Goal: Communication & Community: Connect with others

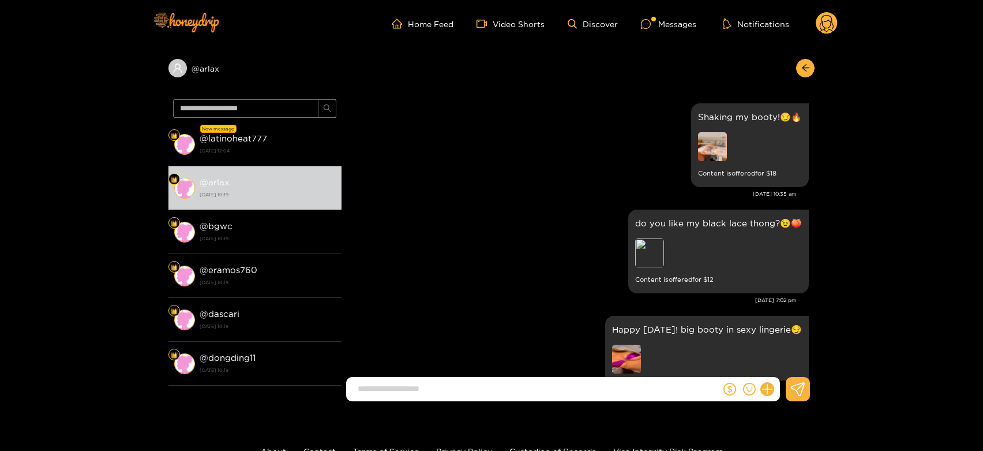
scroll to position [2444, 0]
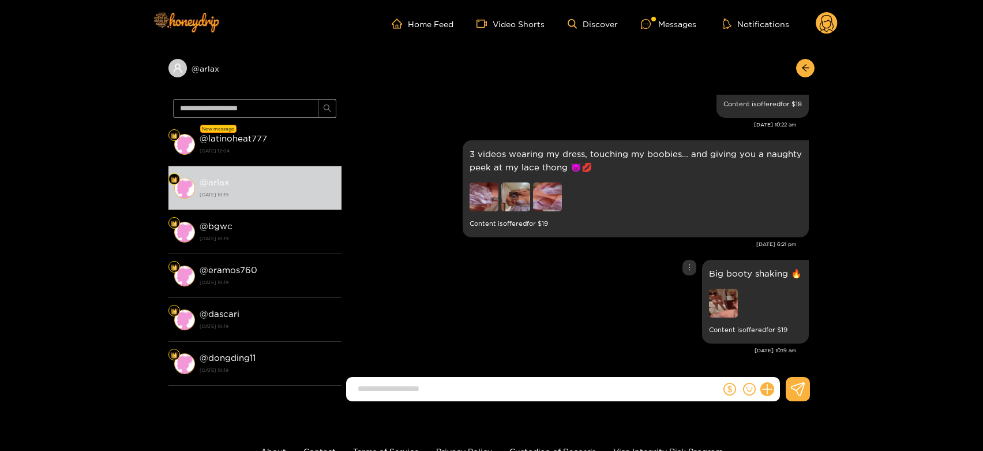
click at [720, 298] on img at bounding box center [723, 302] width 29 height 29
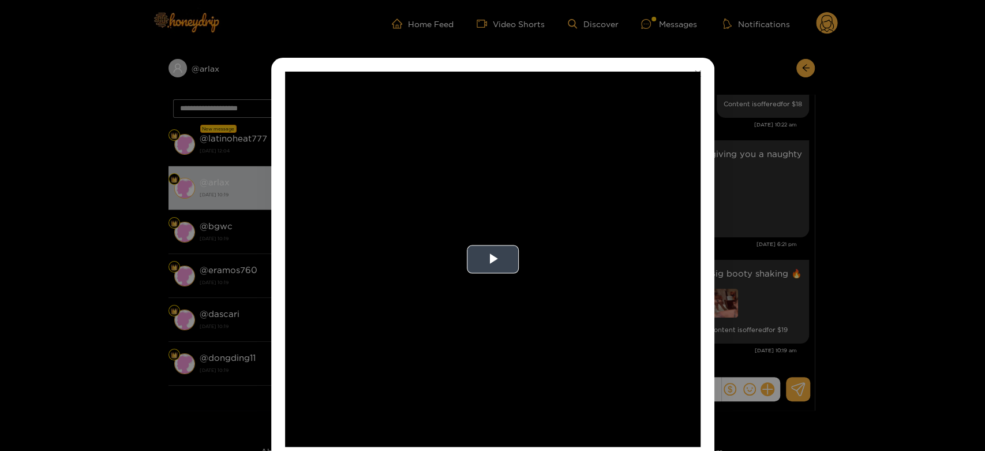
click at [599, 228] on video "Video Player" at bounding box center [492, 259] width 415 height 375
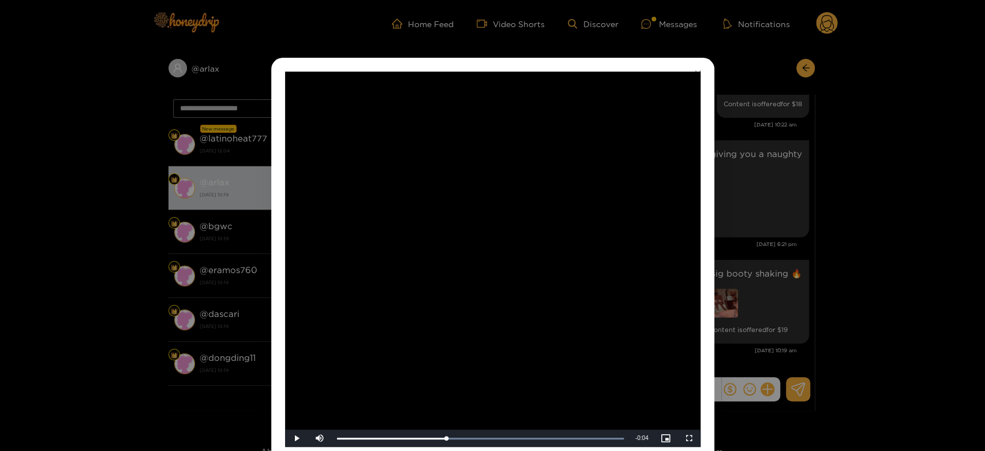
click at [762, 212] on div "**********" at bounding box center [492, 225] width 985 height 451
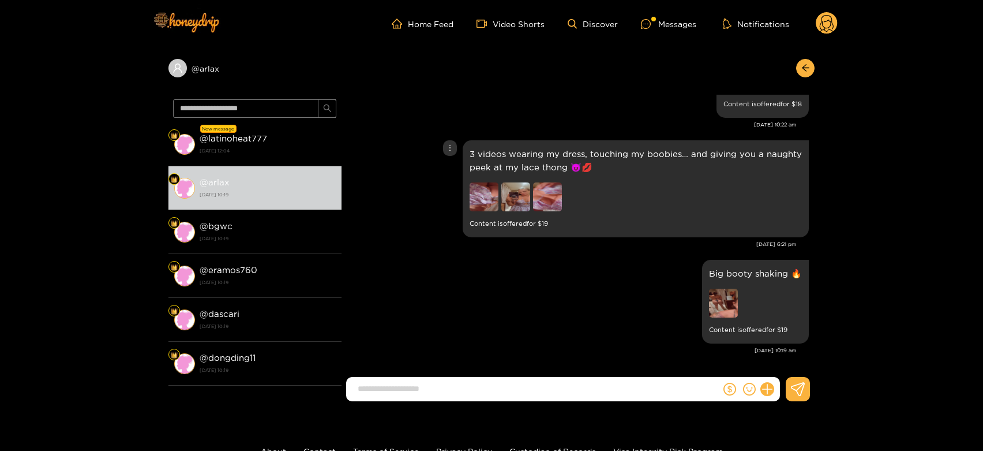
click at [523, 194] on img at bounding box center [515, 196] width 29 height 29
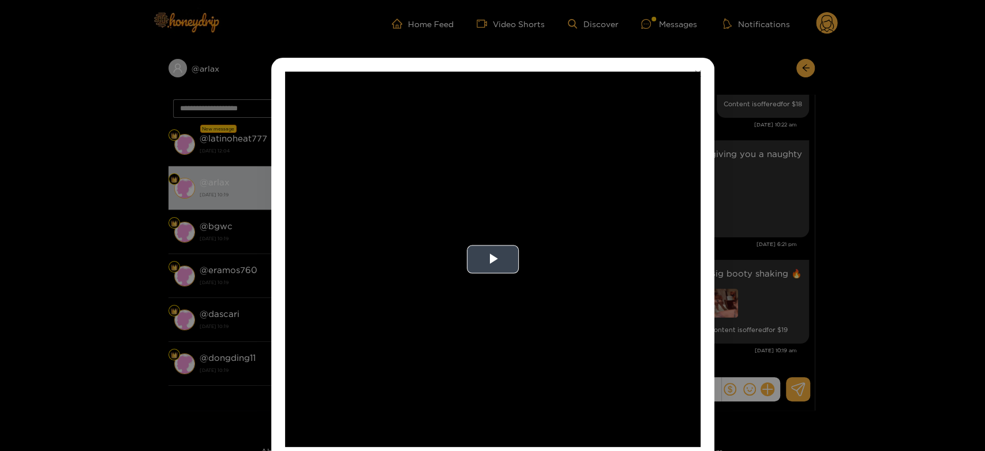
click at [552, 213] on video "Video Player" at bounding box center [492, 259] width 415 height 375
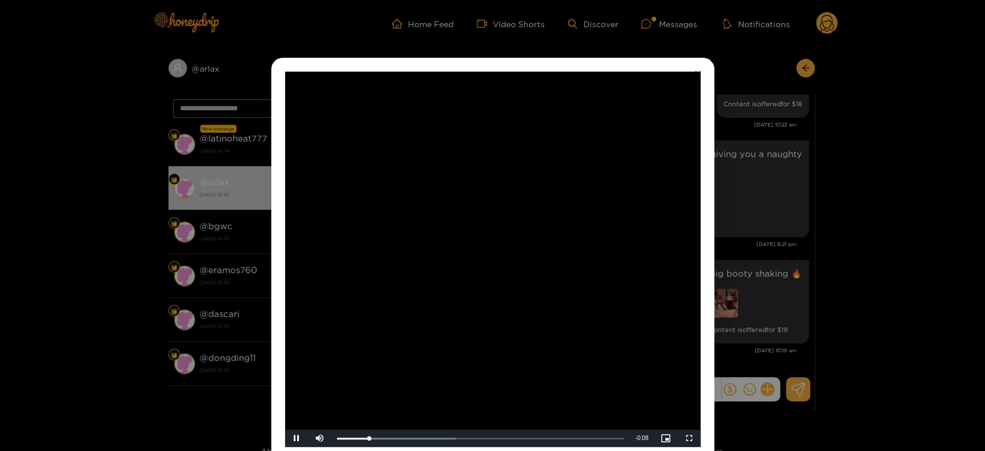
click at [552, 213] on video "Video Player" at bounding box center [492, 259] width 415 height 375
click at [805, 219] on div "**********" at bounding box center [492, 225] width 985 height 451
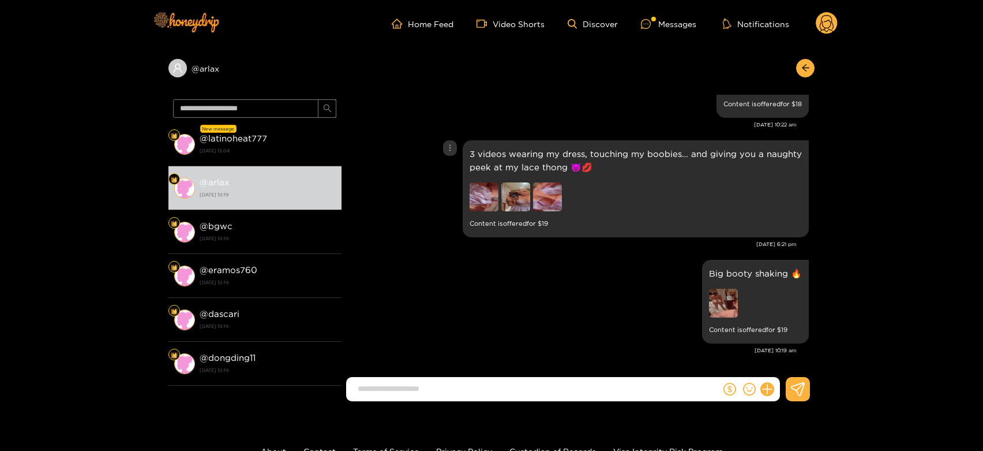
click at [540, 194] on img at bounding box center [547, 196] width 29 height 29
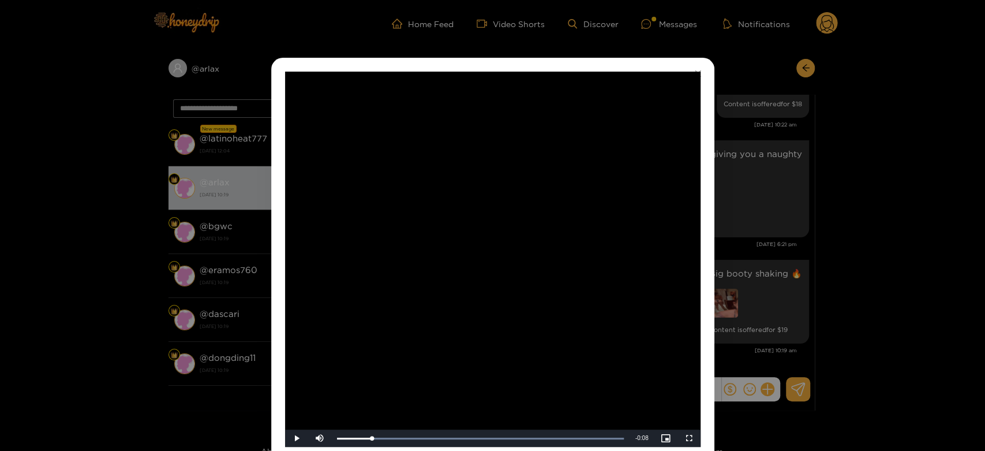
click at [540, 194] on video "Video Player" at bounding box center [492, 259] width 415 height 375
click at [821, 234] on div "**********" at bounding box center [492, 225] width 985 height 451
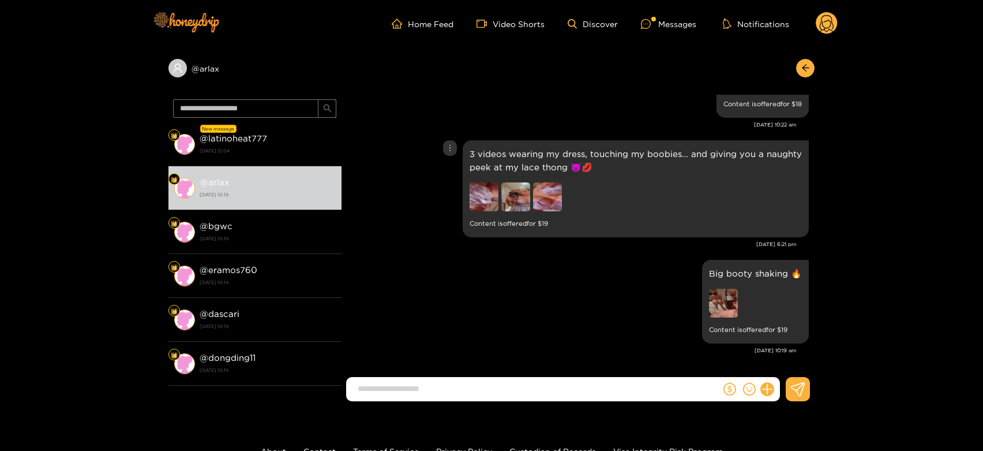
click at [477, 189] on img at bounding box center [484, 196] width 29 height 29
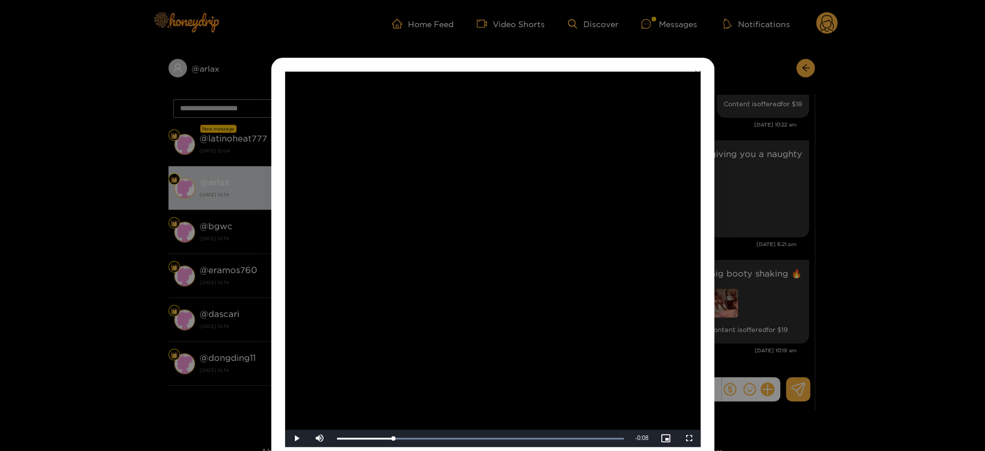
click at [482, 258] on video "Video Player" at bounding box center [492, 259] width 415 height 375
click at [580, 237] on video "Video Player" at bounding box center [492, 259] width 415 height 375
click at [741, 224] on div "**********" at bounding box center [492, 225] width 985 height 451
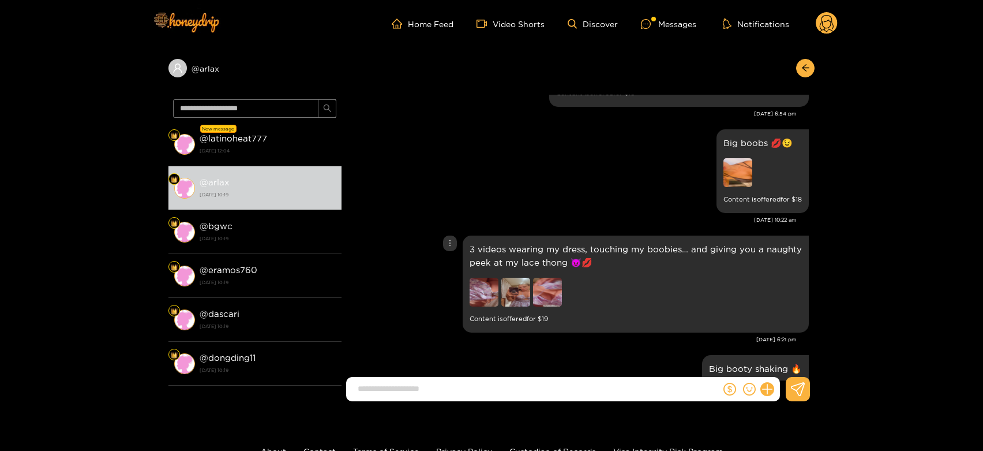
scroll to position [2316, 0]
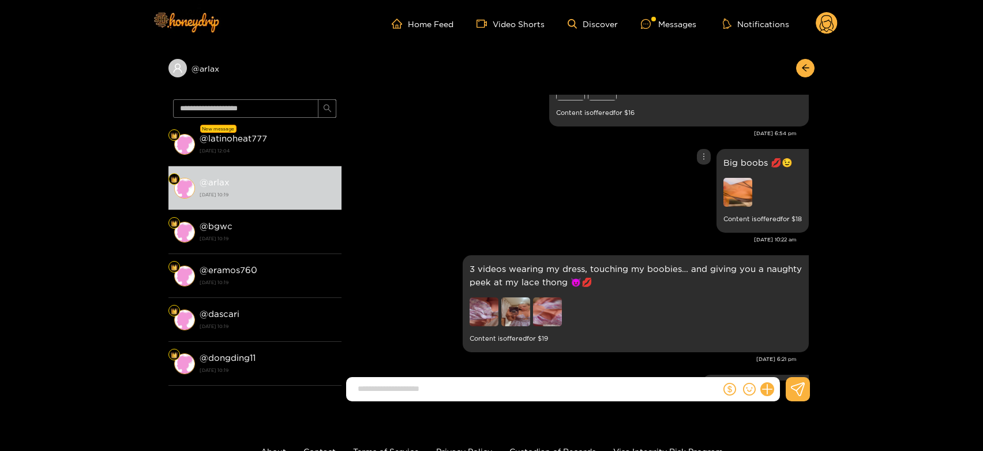
click at [731, 207] on img at bounding box center [737, 192] width 29 height 29
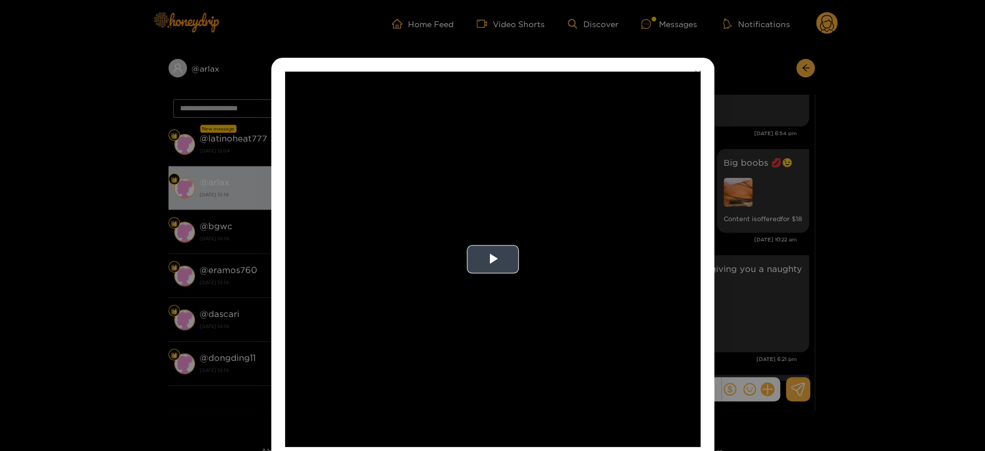
click at [628, 234] on video "Video Player" at bounding box center [492, 259] width 415 height 375
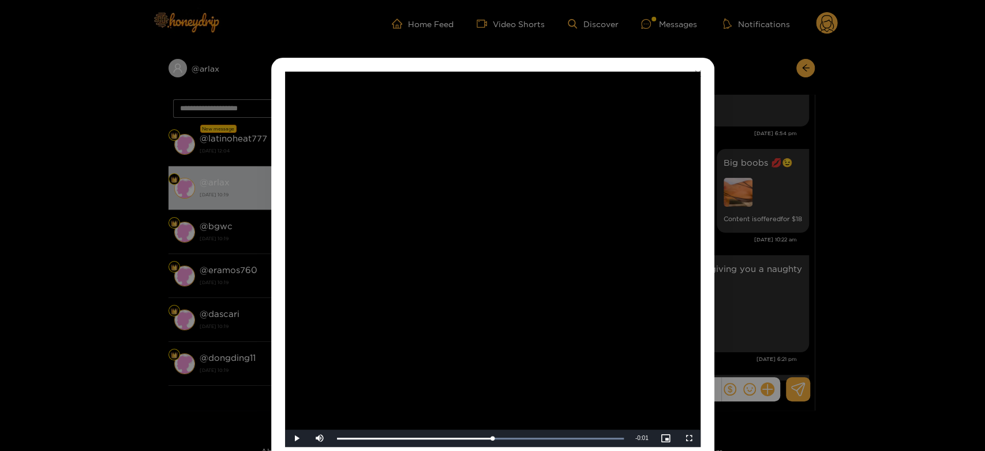
click at [735, 245] on div "**********" at bounding box center [492, 225] width 985 height 451
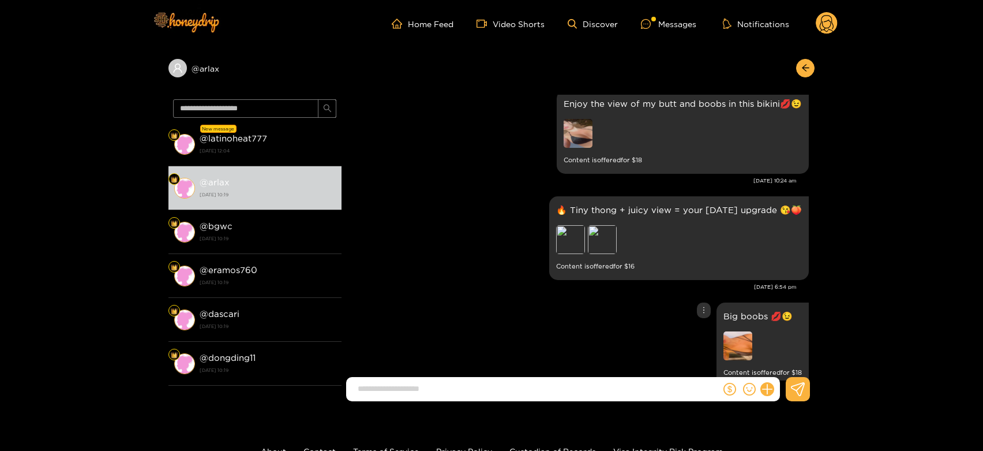
scroll to position [2123, 0]
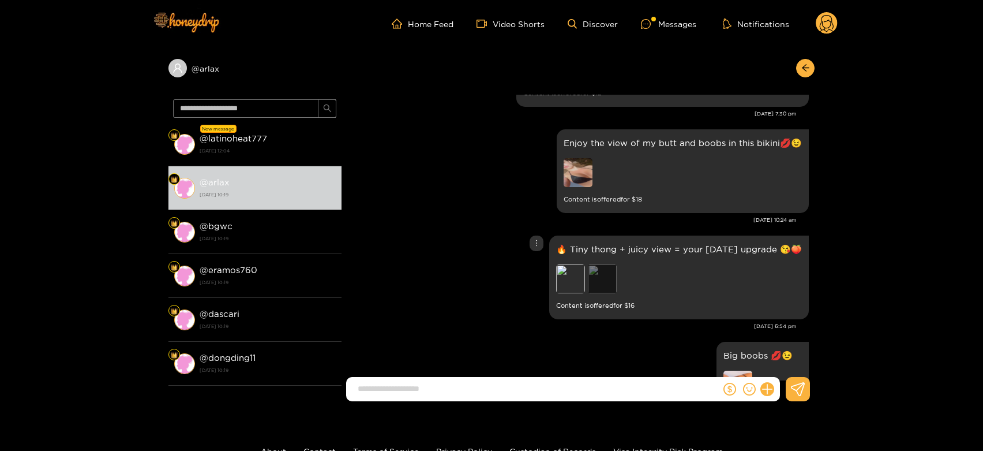
click at [594, 280] on div "Preview" at bounding box center [602, 278] width 29 height 29
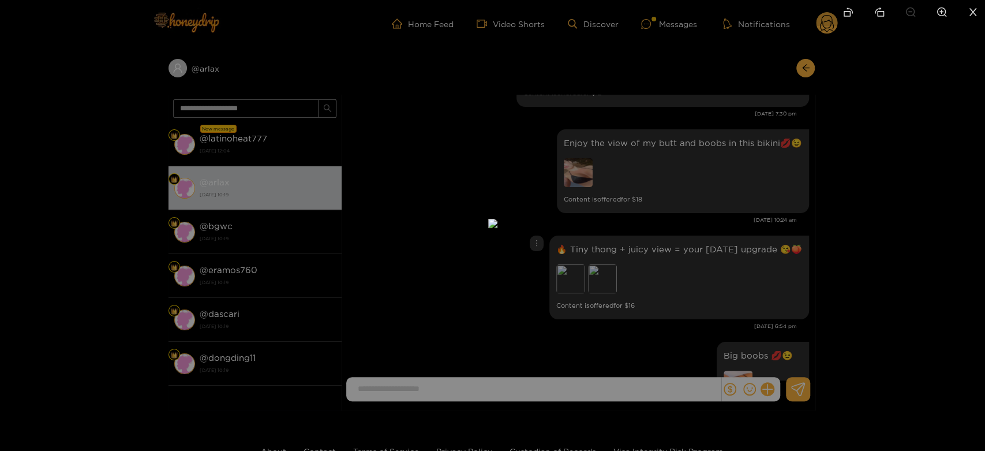
click at [705, 285] on div at bounding box center [492, 225] width 985 height 451
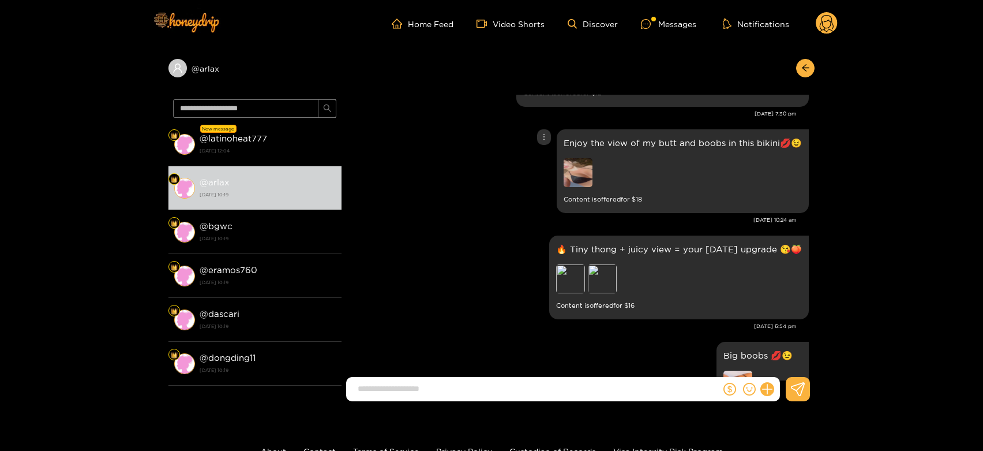
click at [592, 182] on img at bounding box center [578, 172] width 29 height 29
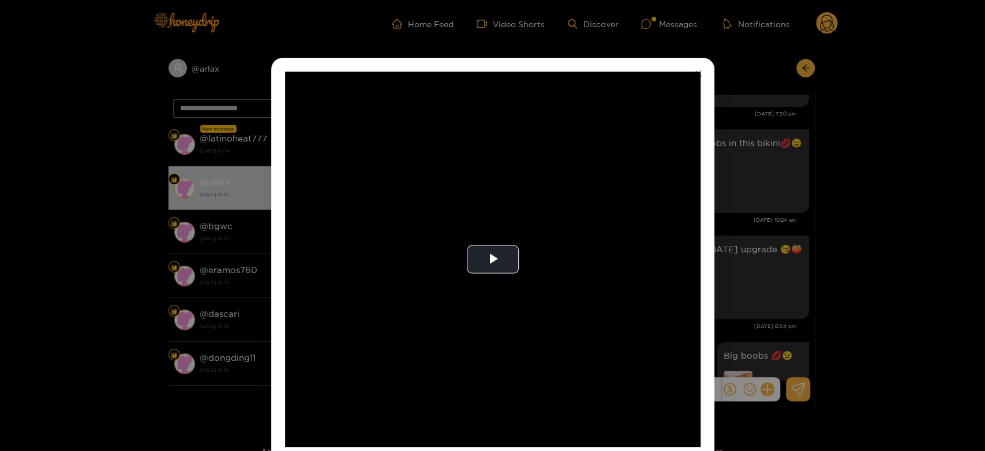
click at [587, 183] on video "Video Player" at bounding box center [492, 259] width 415 height 375
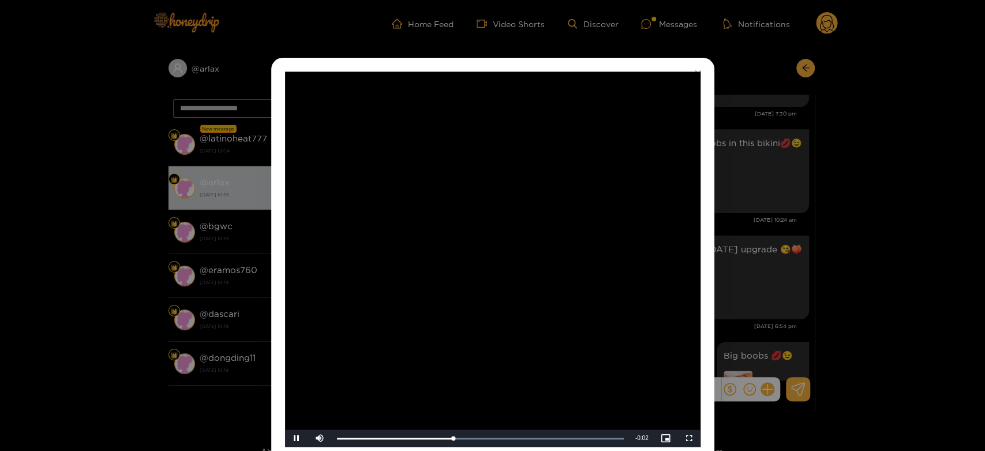
click at [587, 183] on video "Video Player" at bounding box center [492, 259] width 415 height 375
click at [734, 220] on div "**********" at bounding box center [492, 225] width 985 height 451
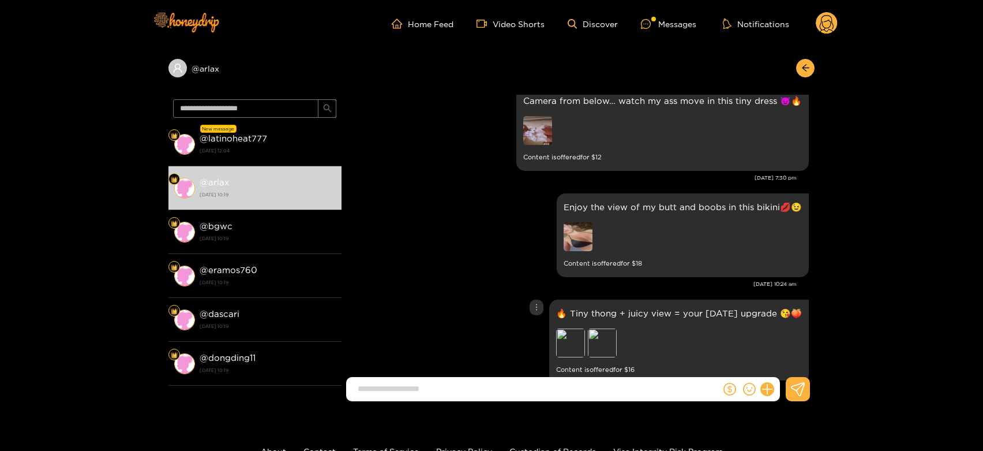
scroll to position [1931, 0]
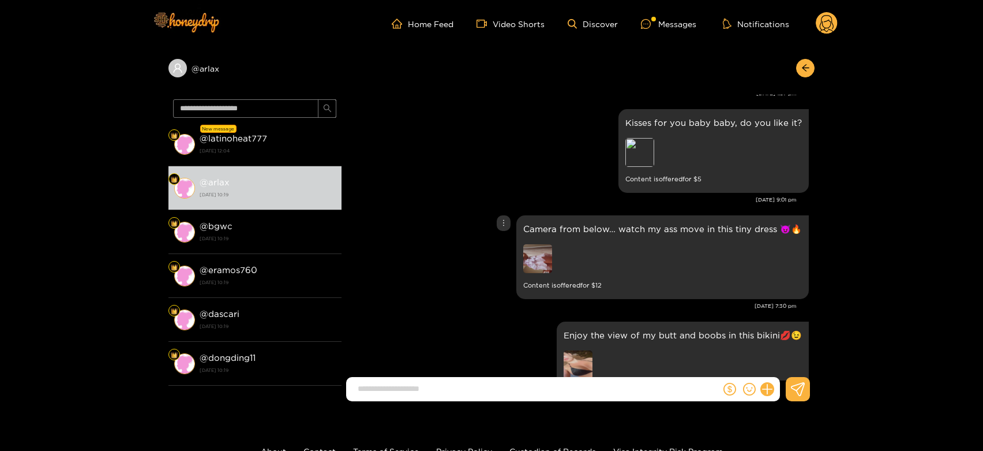
click at [552, 272] on img at bounding box center [537, 258] width 29 height 29
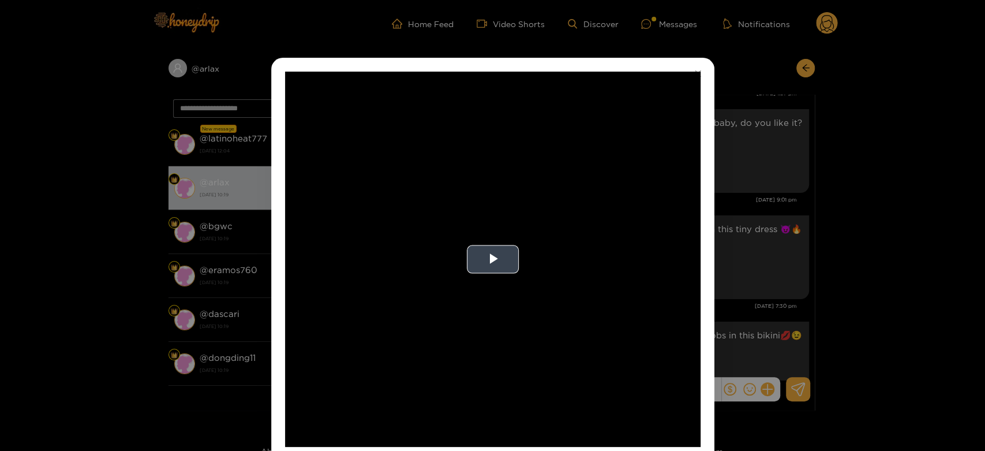
click at [554, 270] on video "Video Player" at bounding box center [492, 259] width 415 height 375
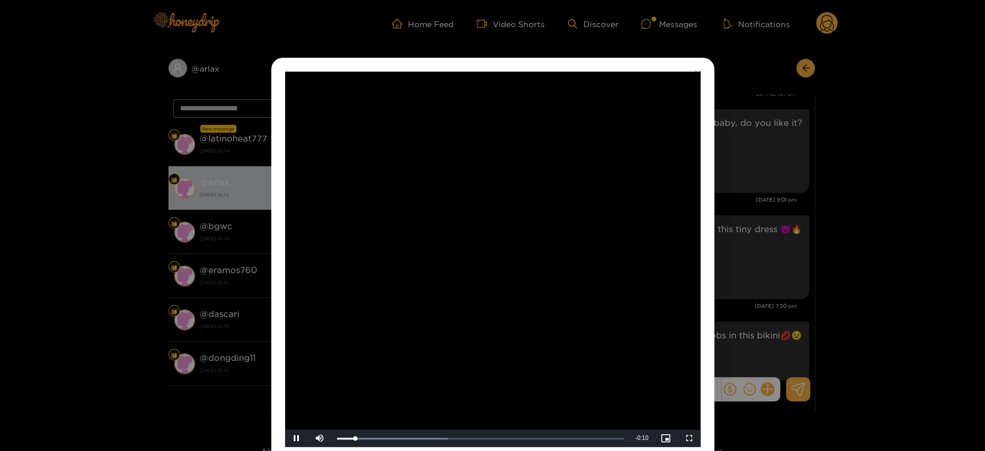
click at [554, 270] on video "Video Player" at bounding box center [492, 259] width 415 height 375
click at [760, 264] on div "**********" at bounding box center [492, 225] width 985 height 451
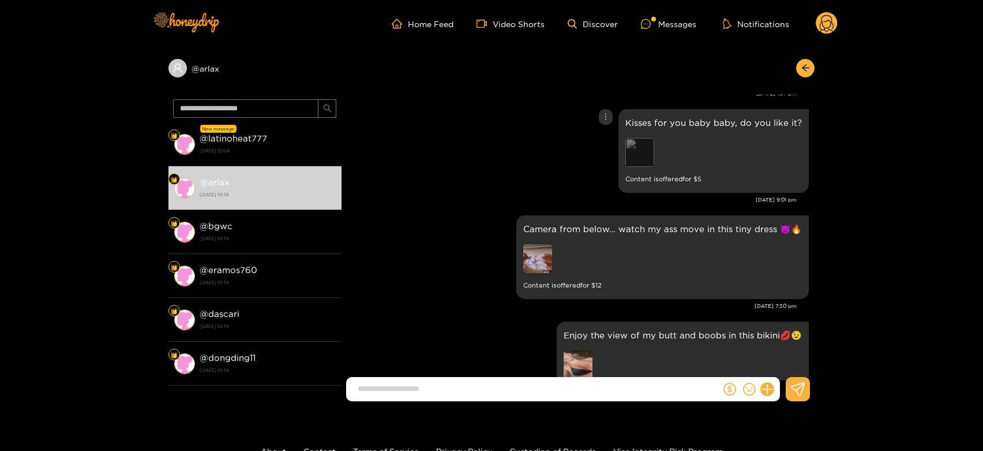
click at [651, 156] on div "Preview" at bounding box center [639, 152] width 29 height 29
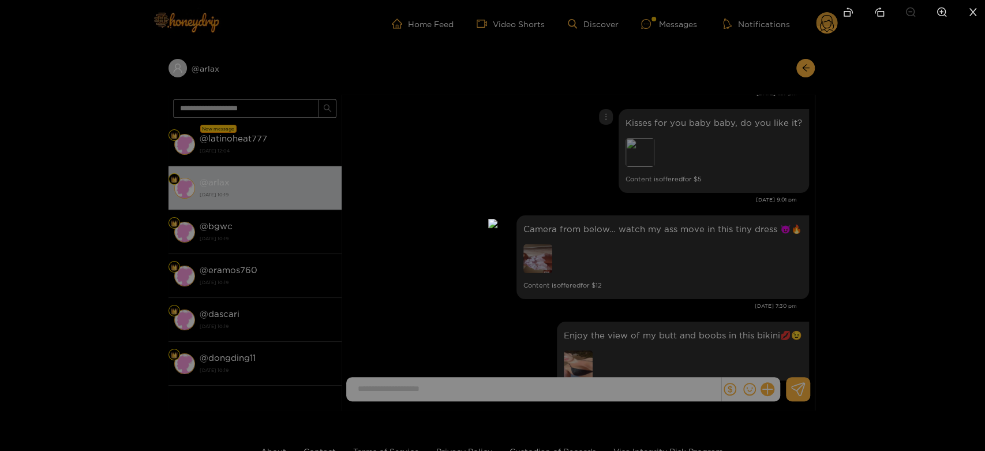
click at [705, 221] on div at bounding box center [492, 225] width 985 height 451
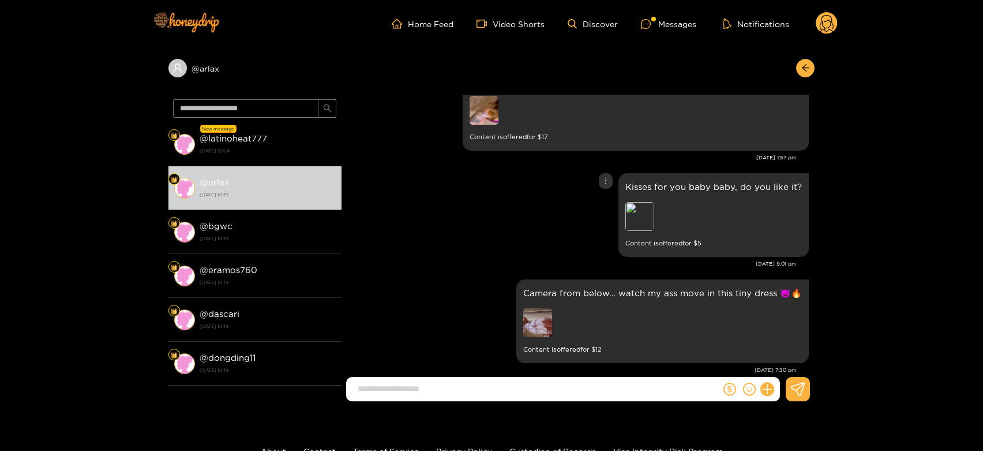
scroll to position [1803, 0]
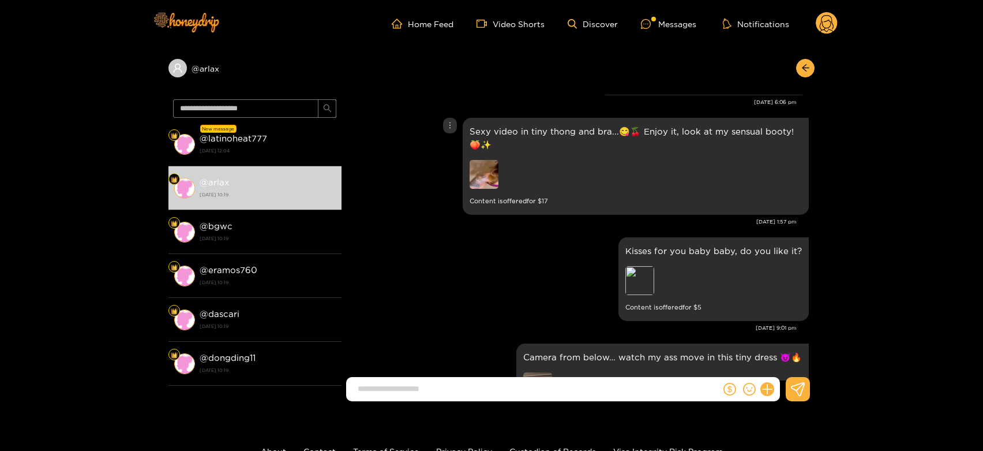
click at [485, 182] on img at bounding box center [484, 174] width 29 height 29
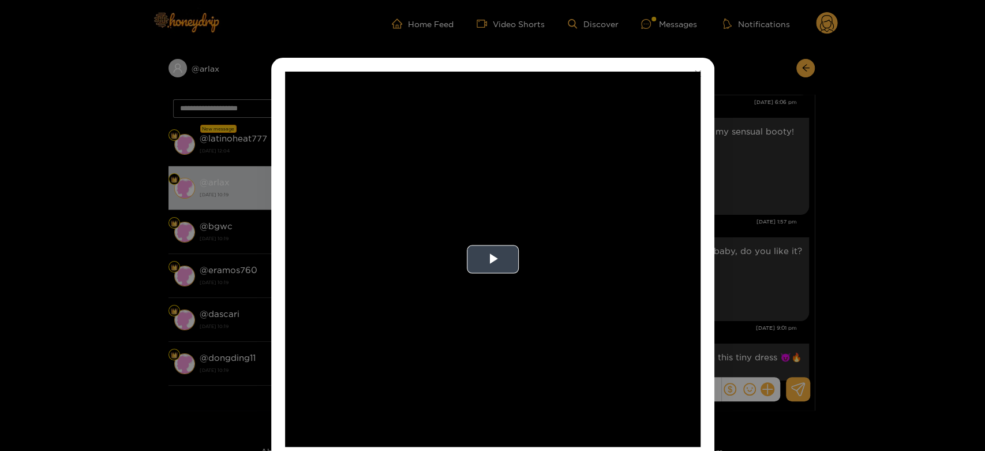
click at [499, 237] on video "Video Player" at bounding box center [492, 259] width 415 height 375
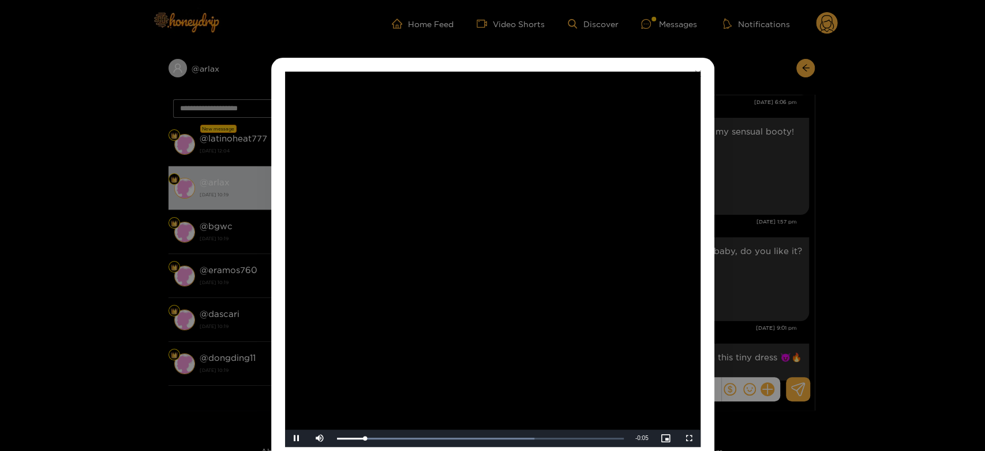
click at [499, 237] on video "Video Player" at bounding box center [492, 259] width 415 height 375
click at [734, 225] on div "**********" at bounding box center [492, 225] width 985 height 451
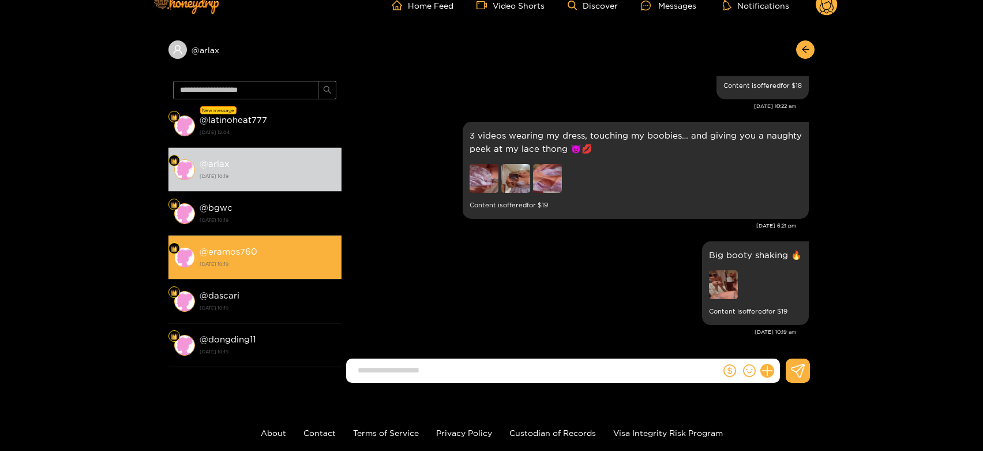
scroll to position [0, 0]
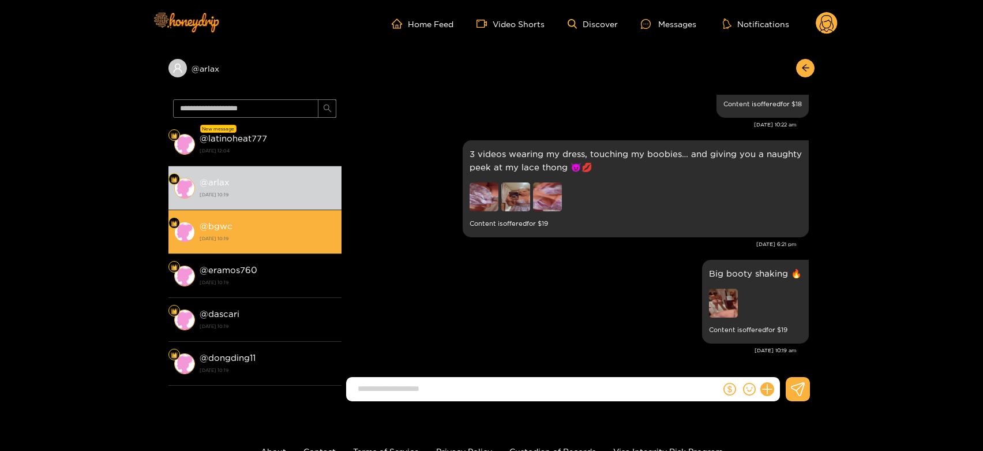
click at [268, 230] on div "@ bgwc [DATE] 10:19" at bounding box center [268, 232] width 136 height 26
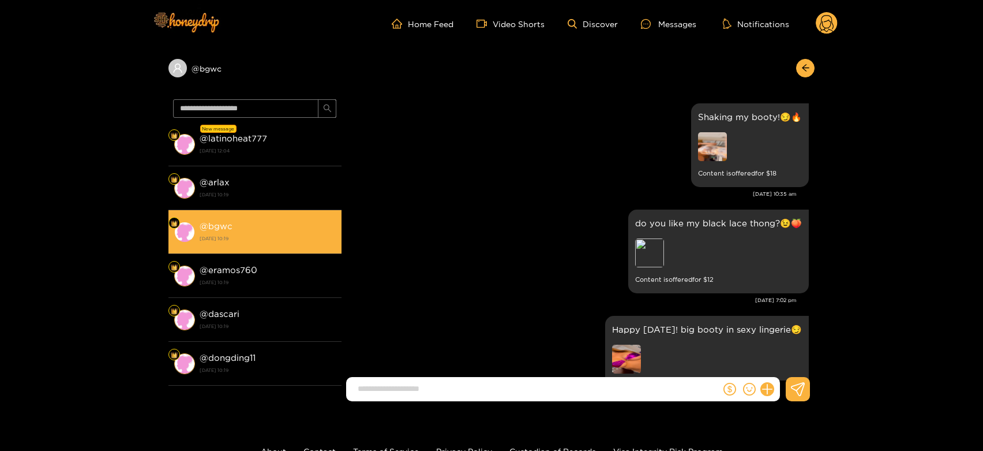
scroll to position [2444, 0]
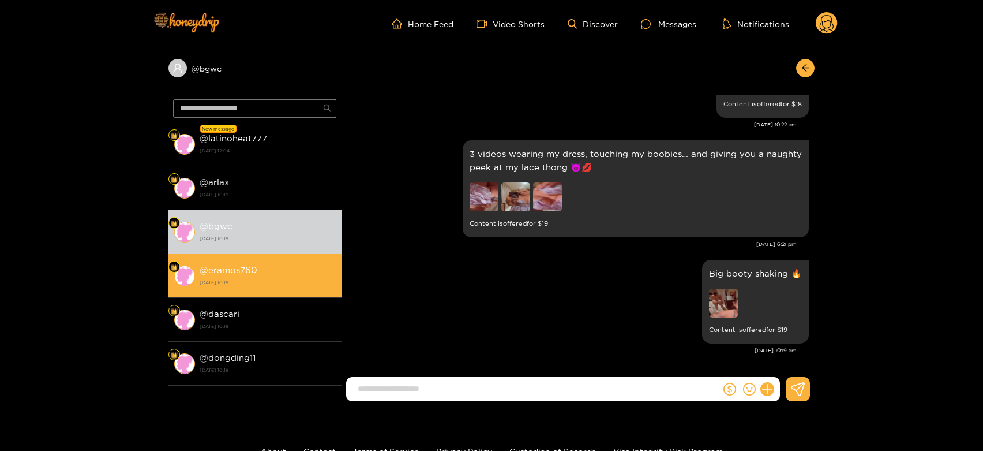
click at [243, 292] on li "@ eramos760 [DATE] 10:19" at bounding box center [254, 276] width 173 height 44
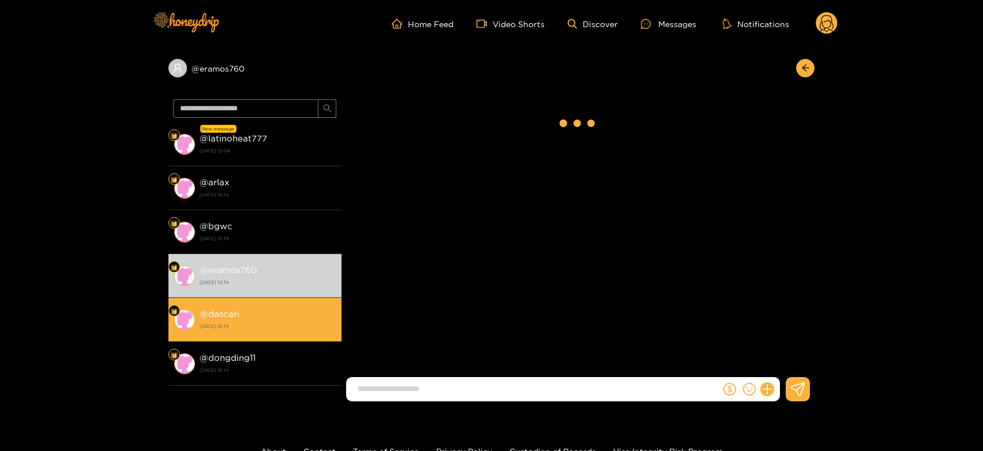
click at [246, 312] on div "@ dascari [DATE] 10:19" at bounding box center [268, 319] width 136 height 26
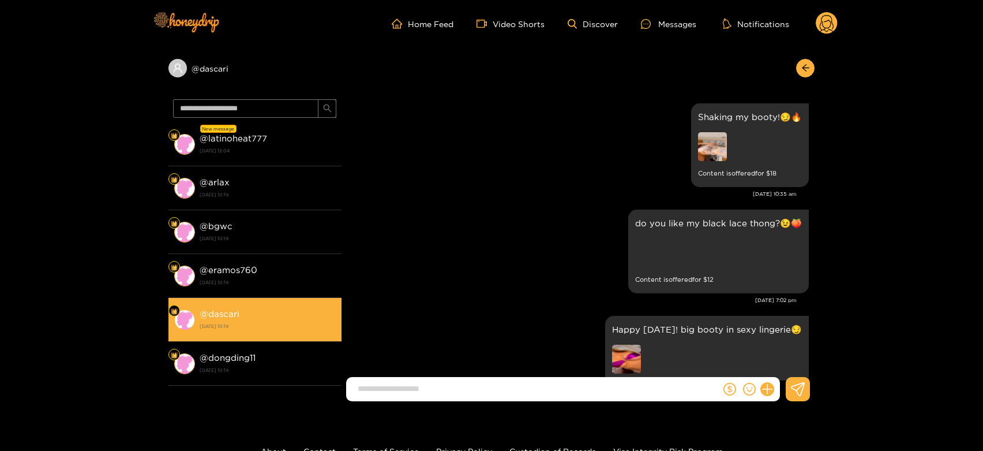
scroll to position [2444, 0]
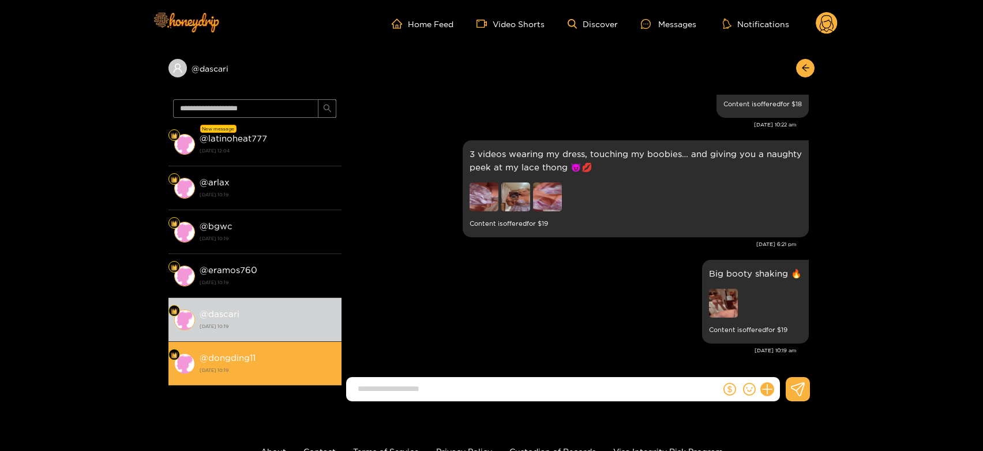
click at [251, 369] on strong "[DATE] 10:19" at bounding box center [268, 370] width 136 height 10
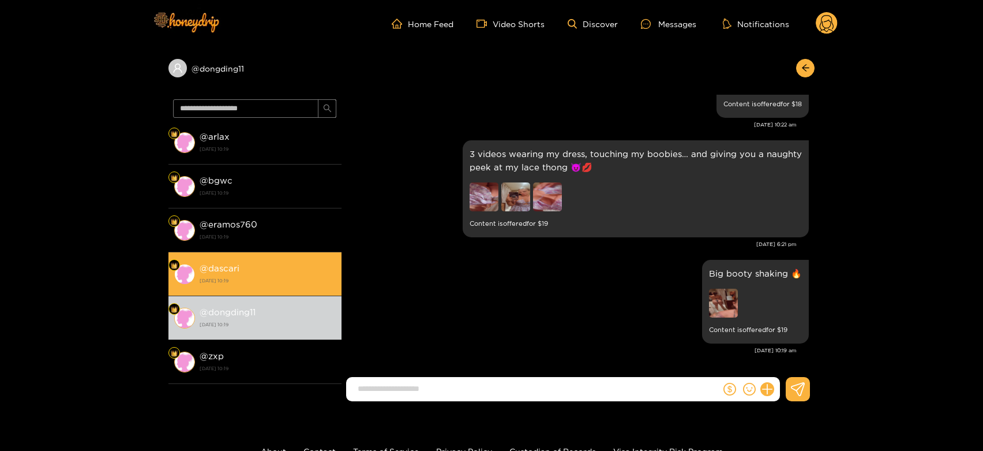
scroll to position [64, 0]
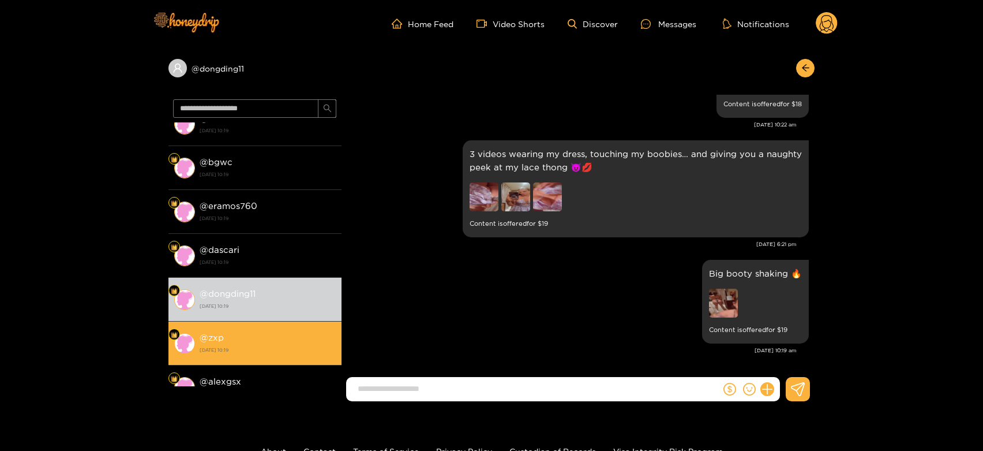
click at [266, 325] on li "@ zxp [DATE] 10:19" at bounding box center [254, 343] width 173 height 44
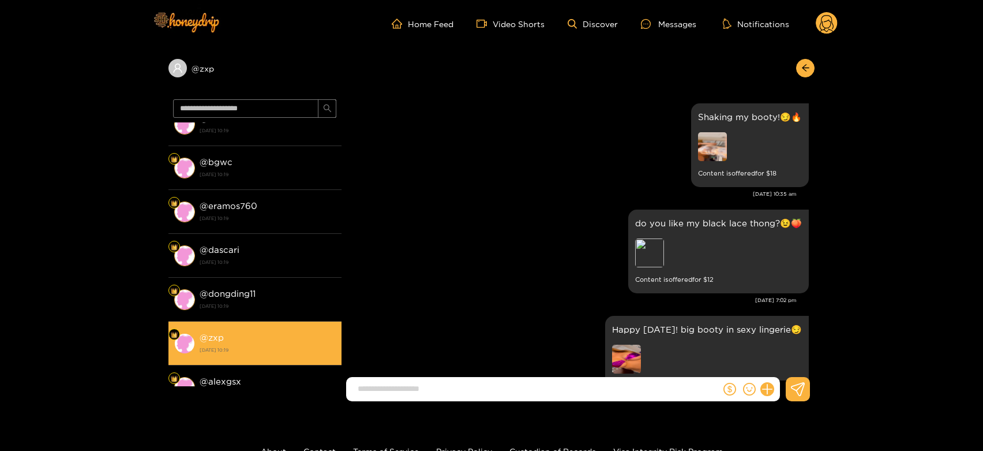
scroll to position [2444, 0]
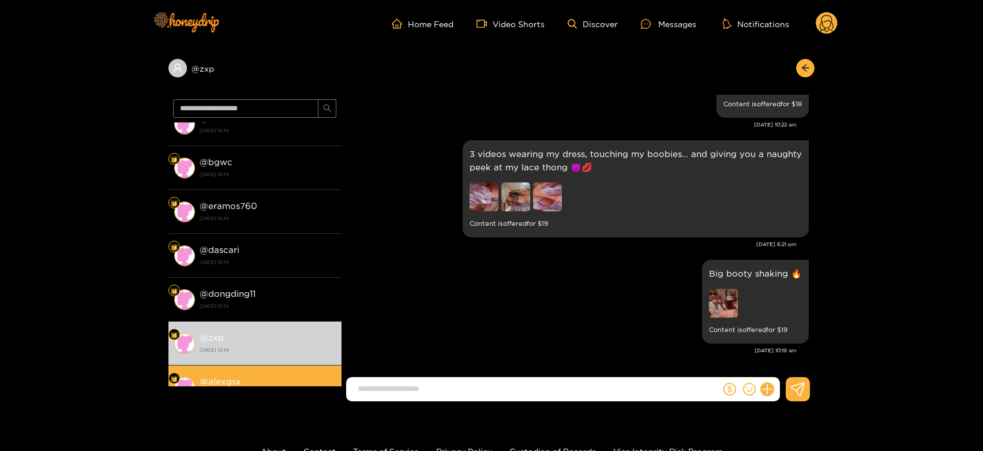
click at [249, 370] on li "@ alexgsx [DATE] 10:19" at bounding box center [254, 387] width 173 height 44
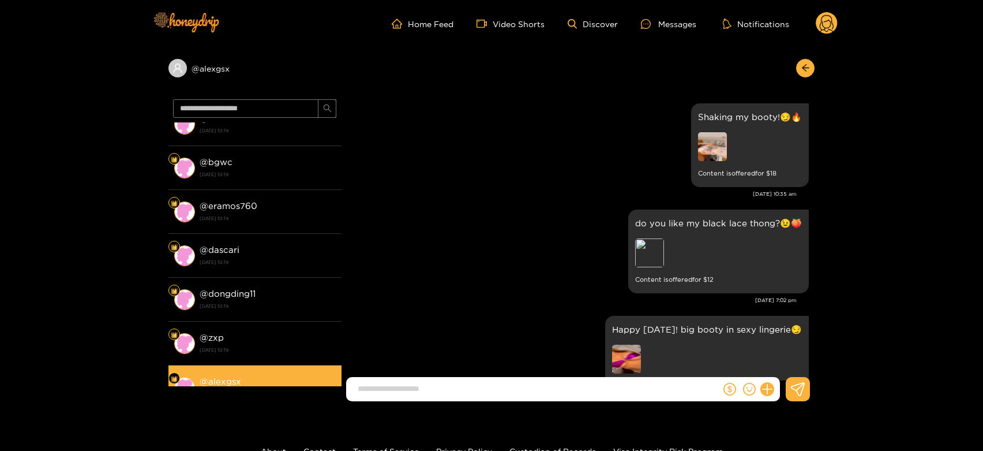
scroll to position [2444, 0]
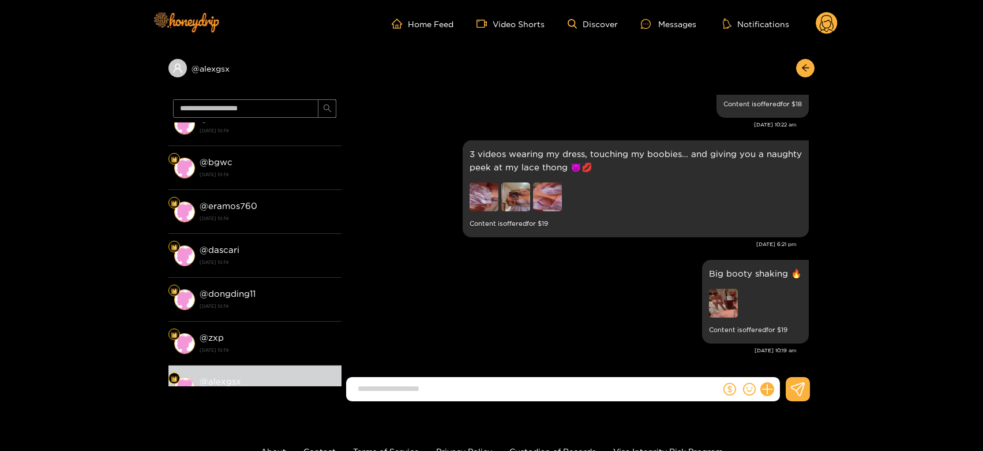
click at [828, 22] on circle at bounding box center [827, 23] width 22 height 22
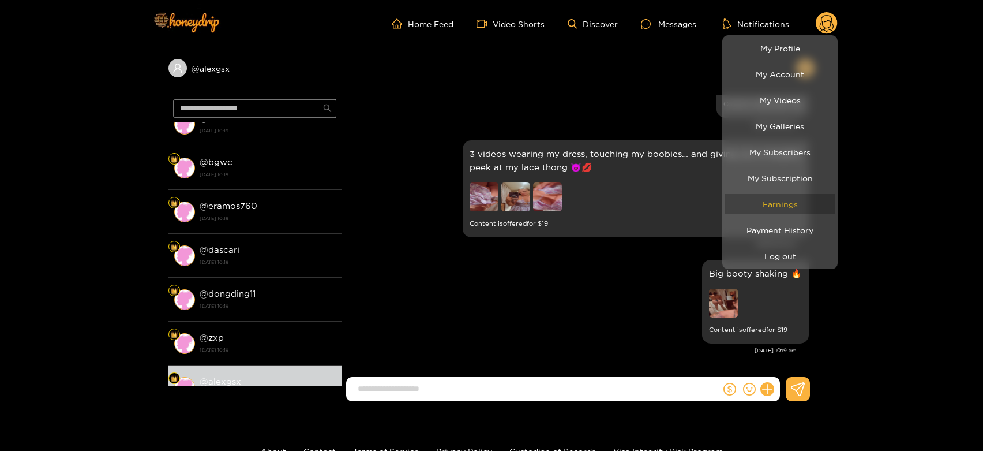
click at [768, 202] on link "Earnings" at bounding box center [780, 204] width 110 height 20
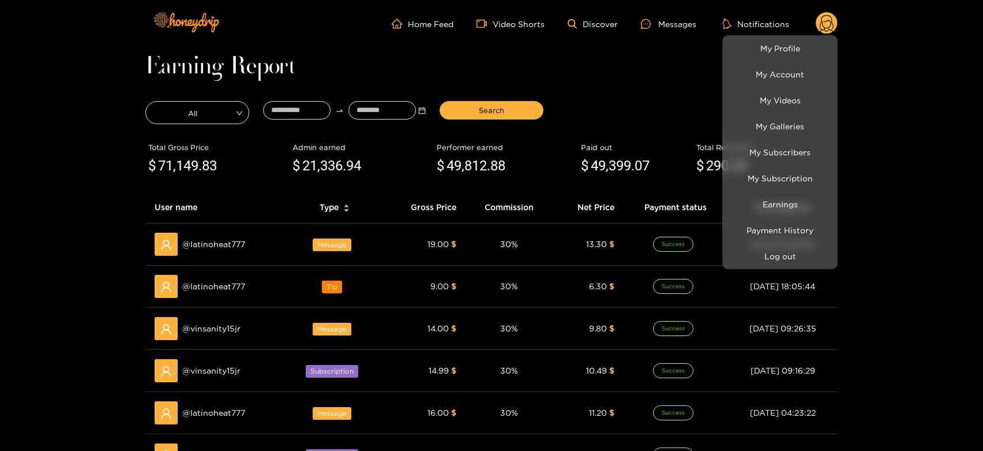
click at [222, 321] on div at bounding box center [491, 225] width 983 height 451
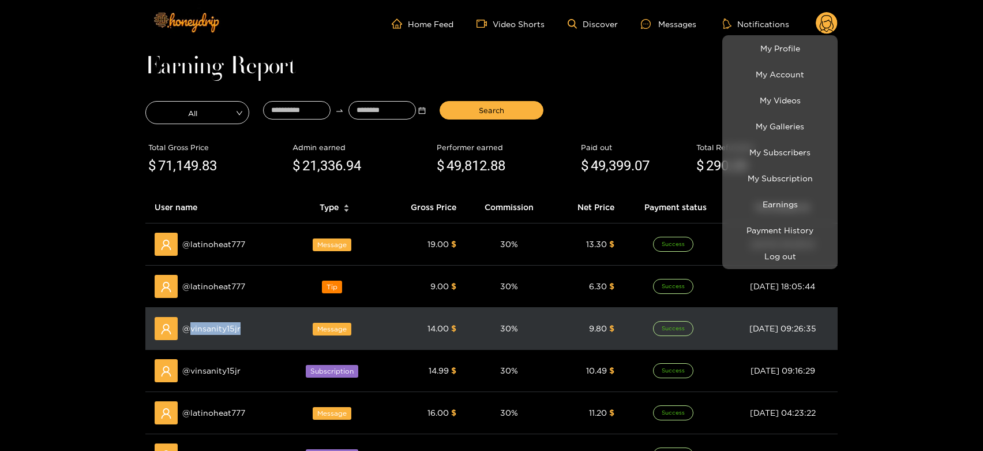
click at [222, 321] on div "@ vinsanity15jr" at bounding box center [216, 328] width 122 height 23
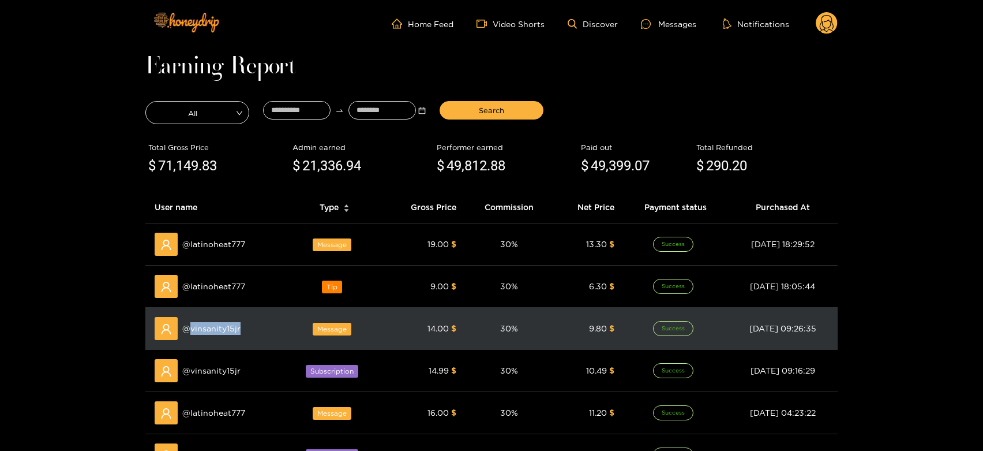
copy span "vinsanity15jr"
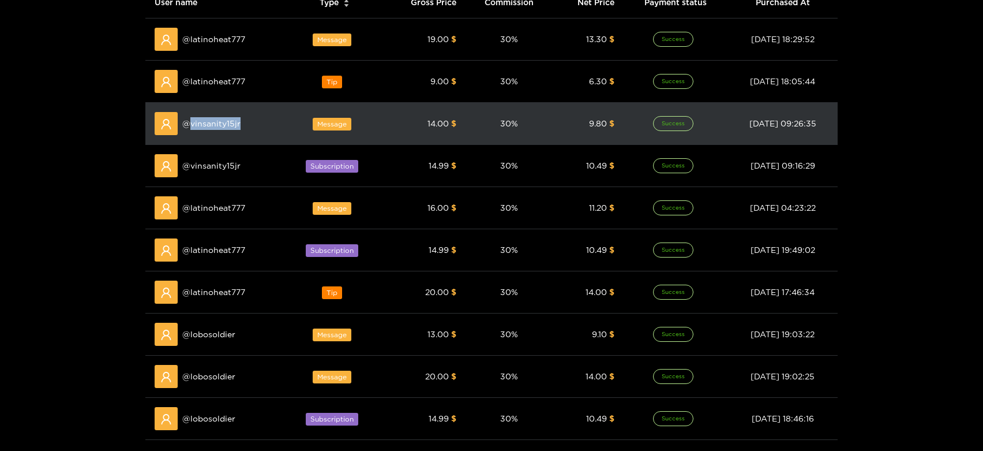
scroll to position [205, 0]
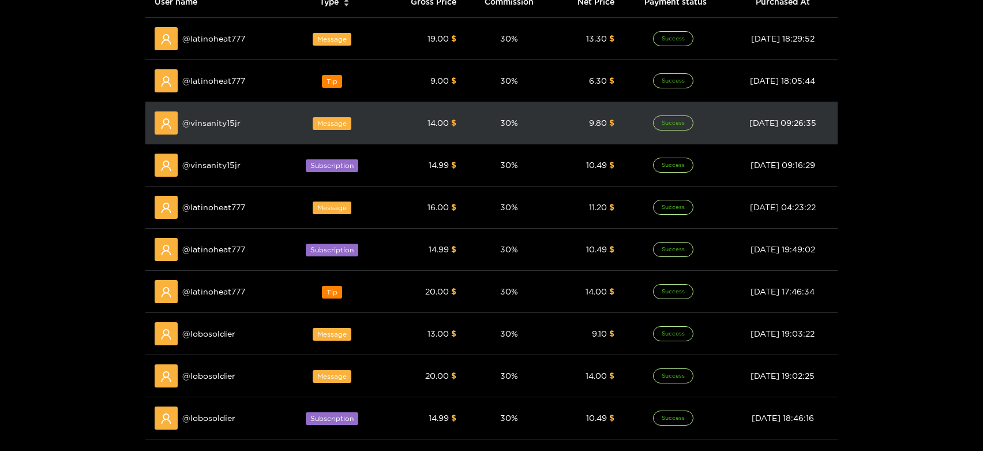
click at [222, 322] on div "@ lobosoldier" at bounding box center [216, 333] width 122 height 23
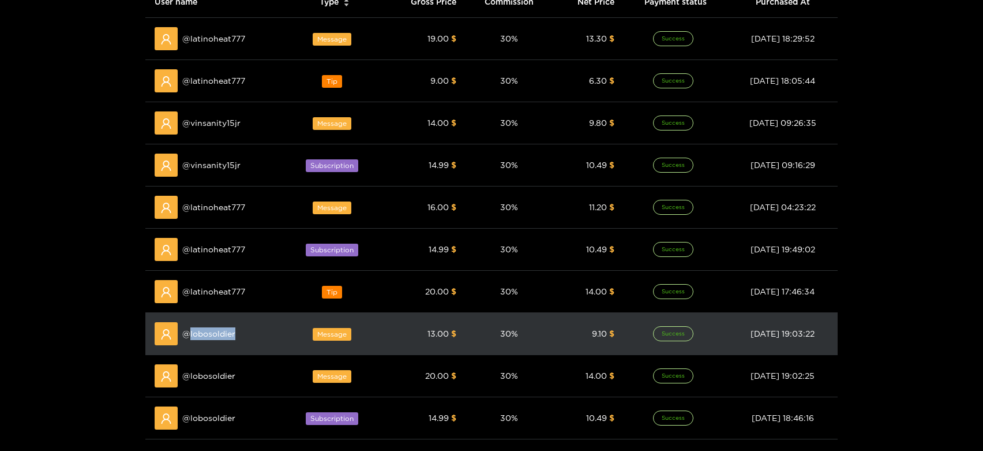
click at [222, 322] on div "@ lobosoldier" at bounding box center [216, 333] width 122 height 23
copy span "lobosoldier"
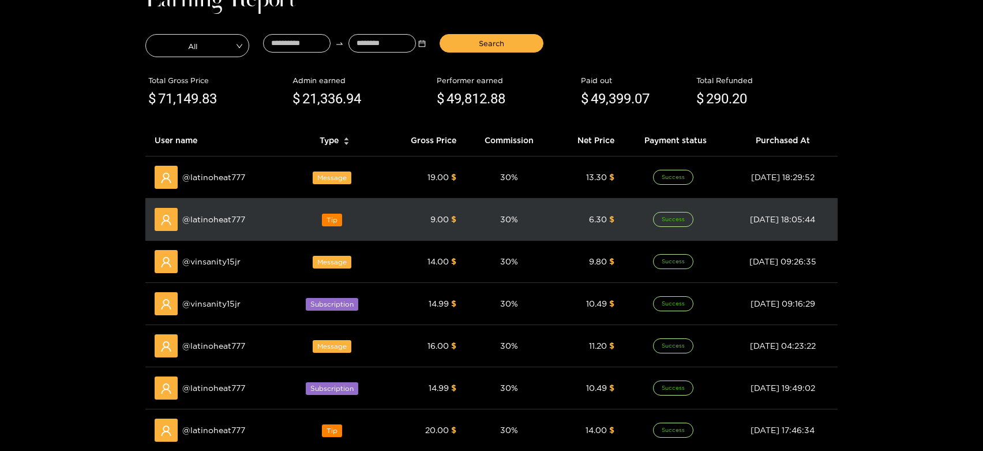
scroll to position [0, 0]
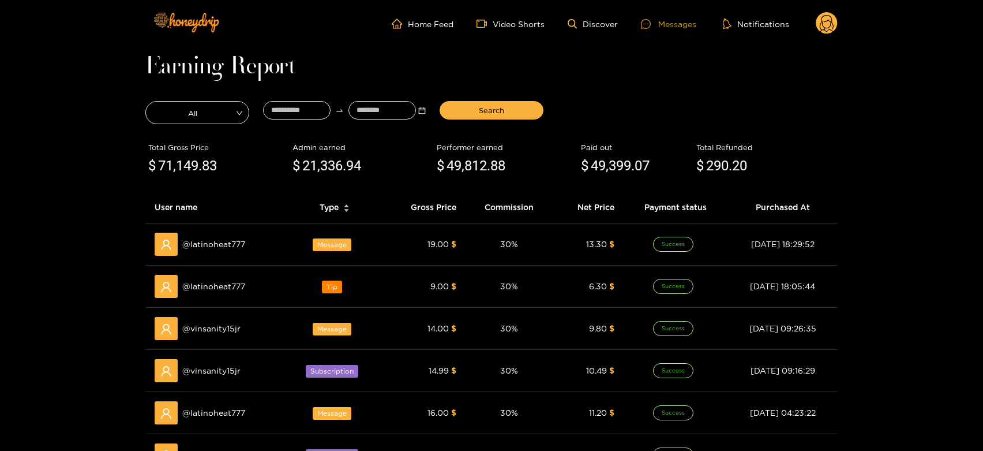
click at [669, 20] on div "Messages" at bounding box center [668, 23] width 55 height 13
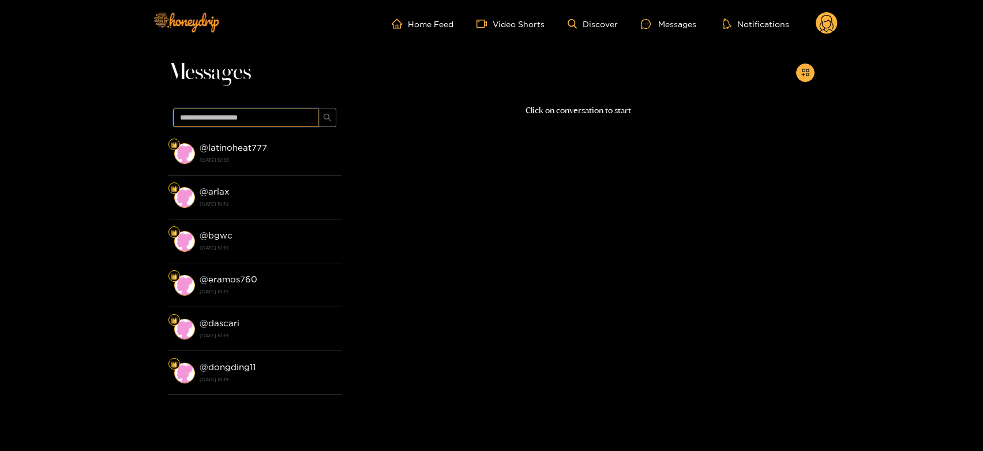
click at [237, 110] on input "text" at bounding box center [245, 117] width 145 height 18
paste input "**********"
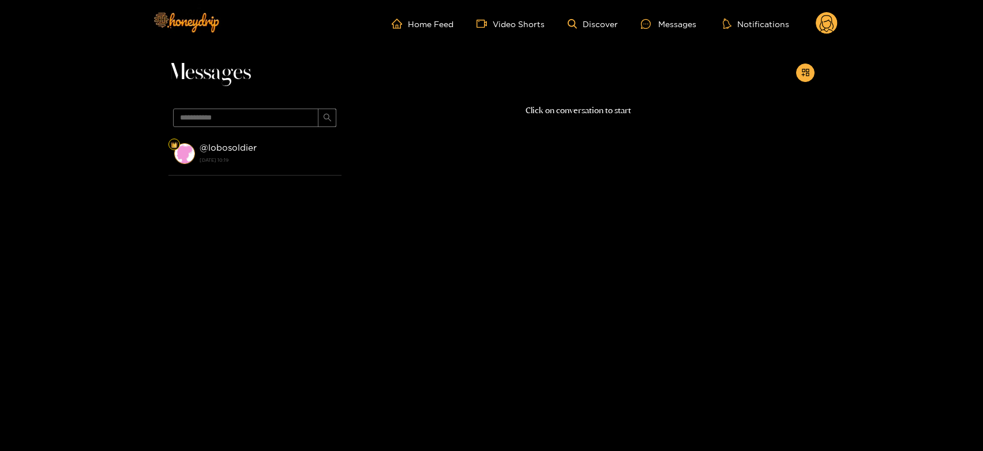
click at [245, 150] on strong "@ lobosoldier" at bounding box center [228, 147] width 57 height 10
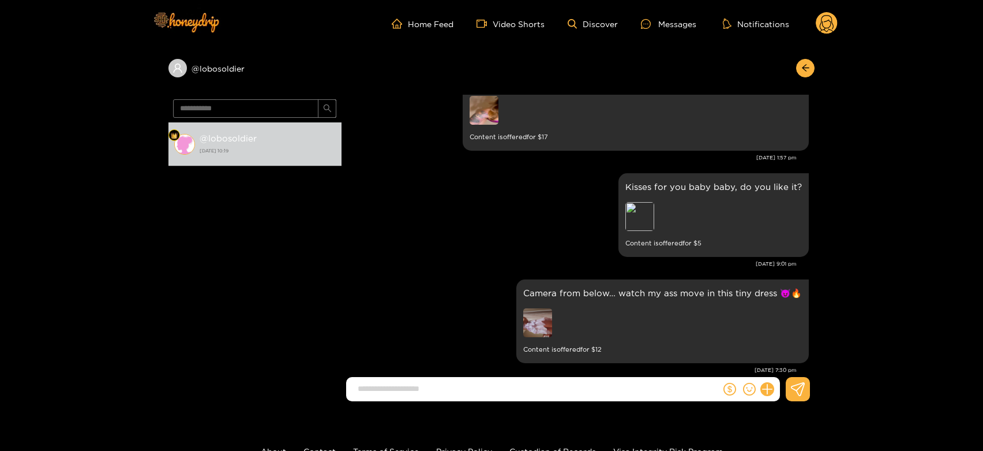
scroll to position [1851, 0]
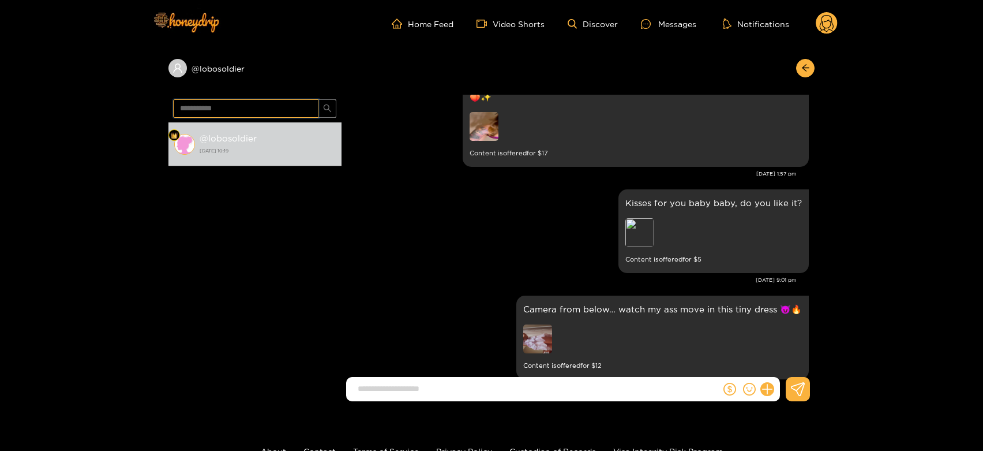
click at [252, 101] on input "**********" at bounding box center [245, 108] width 145 height 18
click at [442, 170] on div "Sexy video in tiny thong and bra...😋🍒 Enjoy it, look at my sensual booty!🍑✨ Con…" at bounding box center [577, 118] width 461 height 103
click at [269, 104] on input "**********" at bounding box center [245, 108] width 145 height 18
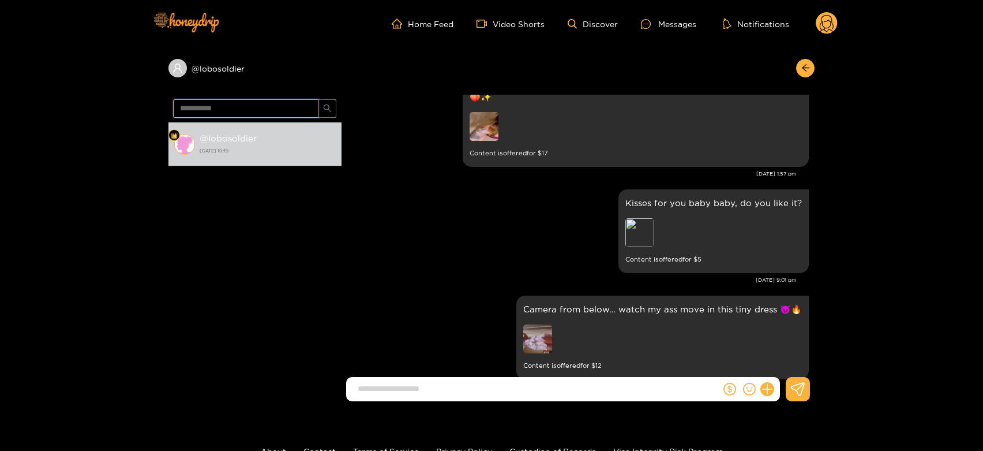
paste input "**"
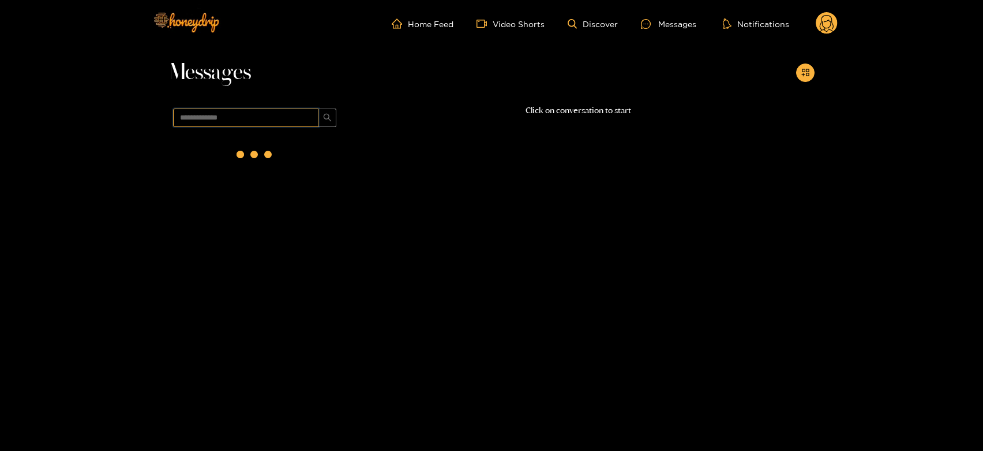
scroll to position [0, 0]
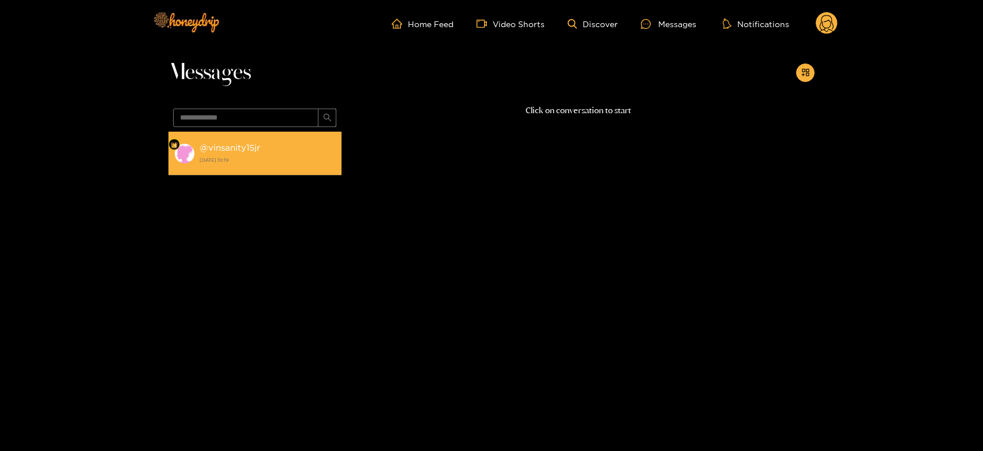
click at [272, 166] on div "@ vinsanity15jr [DATE] 10:19" at bounding box center [268, 153] width 136 height 26
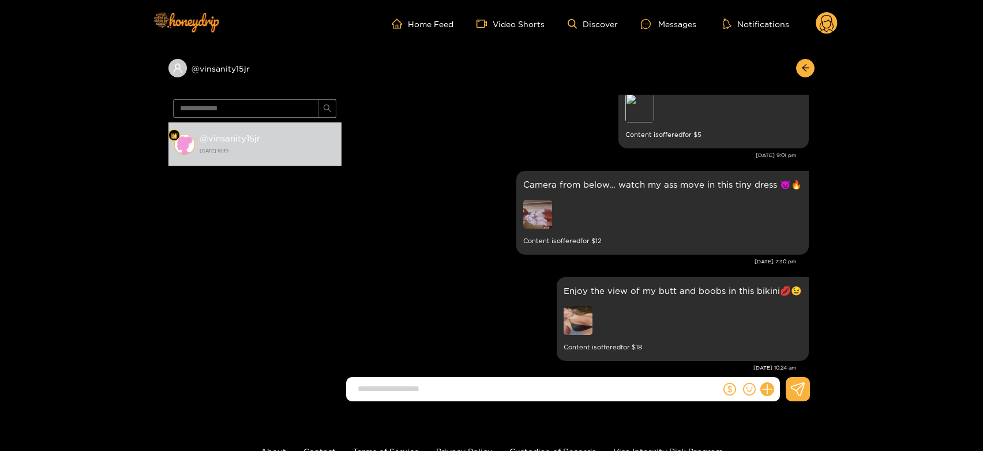
scroll to position [581, 0]
click at [278, 104] on input "**********" at bounding box center [245, 108] width 145 height 18
type input "******"
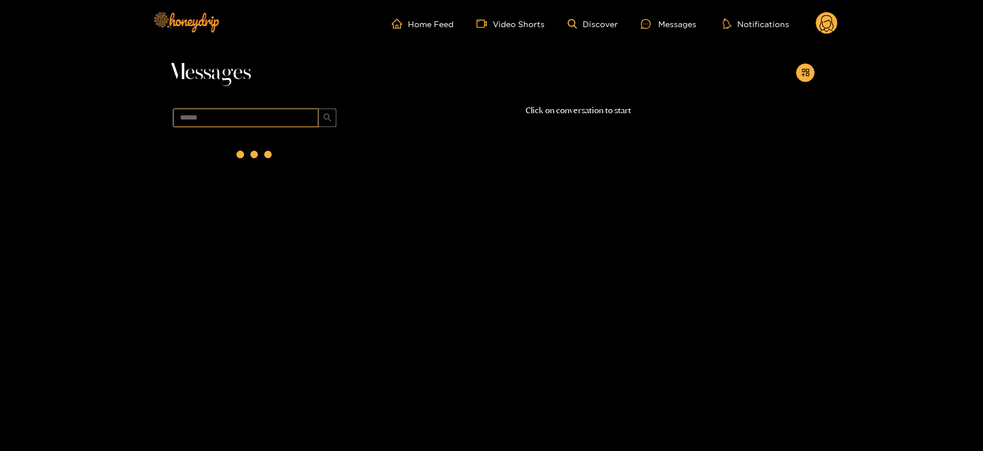
scroll to position [0, 0]
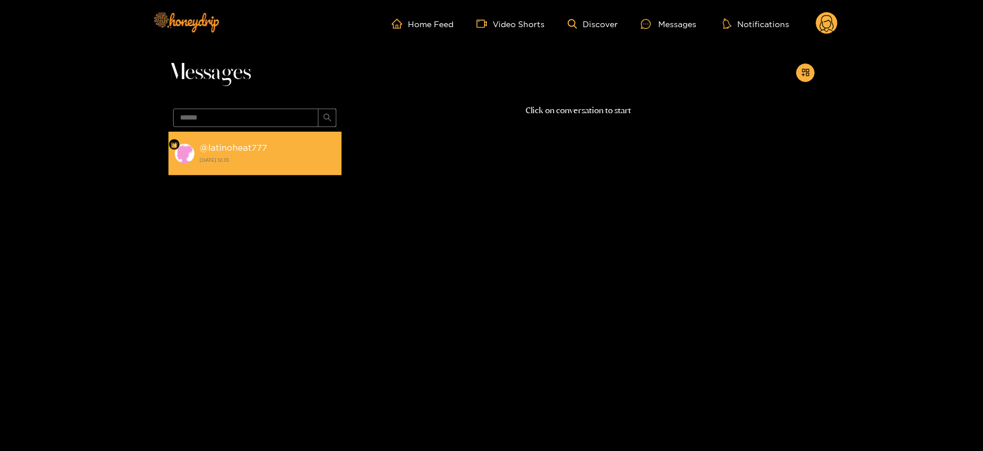
click at [272, 145] on div "@ latinoheat777 [DATE] 12:35" at bounding box center [268, 153] width 136 height 26
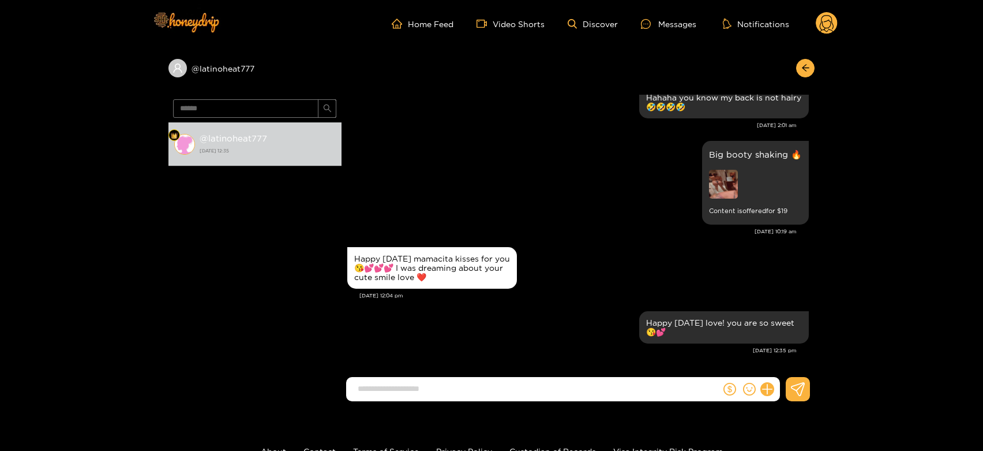
click at [832, 21] on icon at bounding box center [827, 25] width 14 height 20
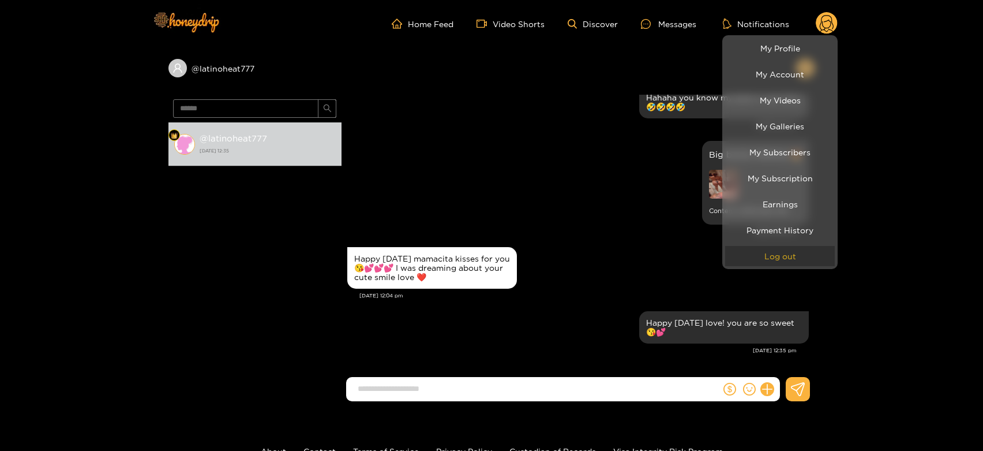
click at [768, 255] on button "Log out" at bounding box center [780, 256] width 110 height 20
